Goal: Use online tool/utility: Utilize a website feature to perform a specific function

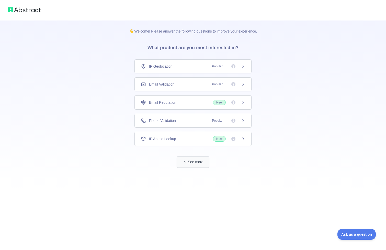
click at [195, 160] on button "See more" at bounding box center [193, 162] width 33 height 12
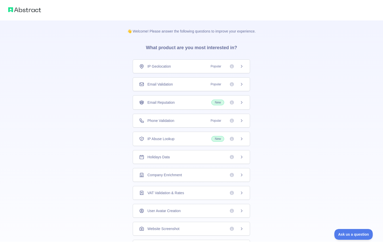
click at [186, 84] on div "Email Validation Popular" at bounding box center [191, 84] width 104 height 5
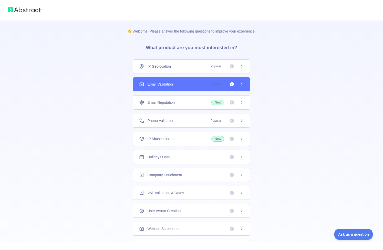
click at [243, 85] on icon at bounding box center [241, 84] width 4 height 4
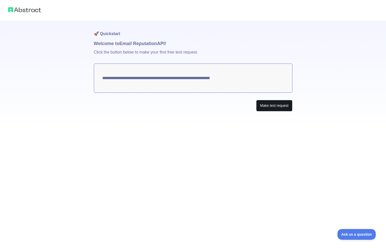
click at [265, 105] on button "Make test request" at bounding box center [274, 106] width 36 height 12
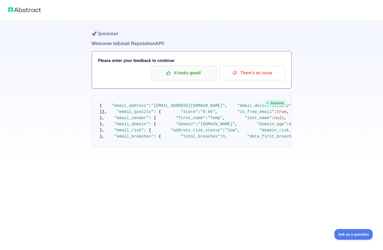
click at [205, 74] on p "It looks good!" at bounding box center [184, 73] width 58 height 9
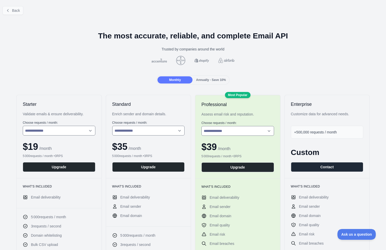
click at [20, 13] on button "Back" at bounding box center [13, 10] width 21 height 9
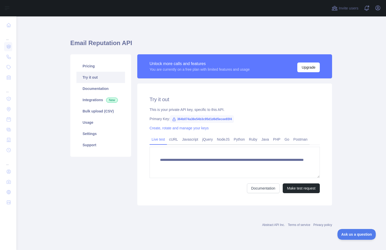
click at [202, 119] on span "364b074a38e54b3c95d1d6d5ecee65f4" at bounding box center [202, 119] width 64 height 8
copy span "364b074a38e54b3c95d1d6d5ecee65f4"
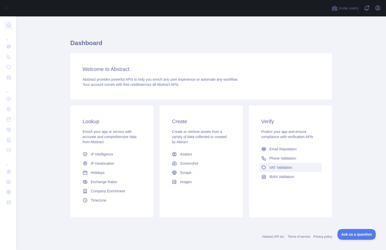
click at [266, 168] on link "VAT Validation" at bounding box center [290, 167] width 63 height 9
